Goal: Task Accomplishment & Management: Manage account settings

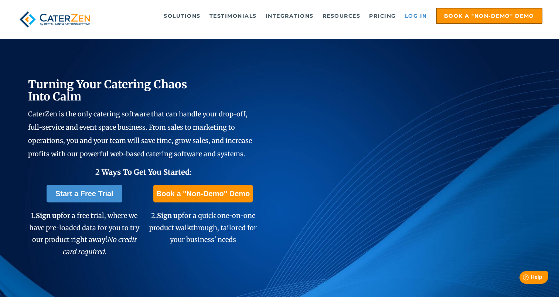
click at [409, 18] on link "Log in" at bounding box center [416, 15] width 30 height 15
click at [417, 16] on link "Log in" at bounding box center [416, 15] width 30 height 15
